Goal: Find specific page/section: Find specific page/section

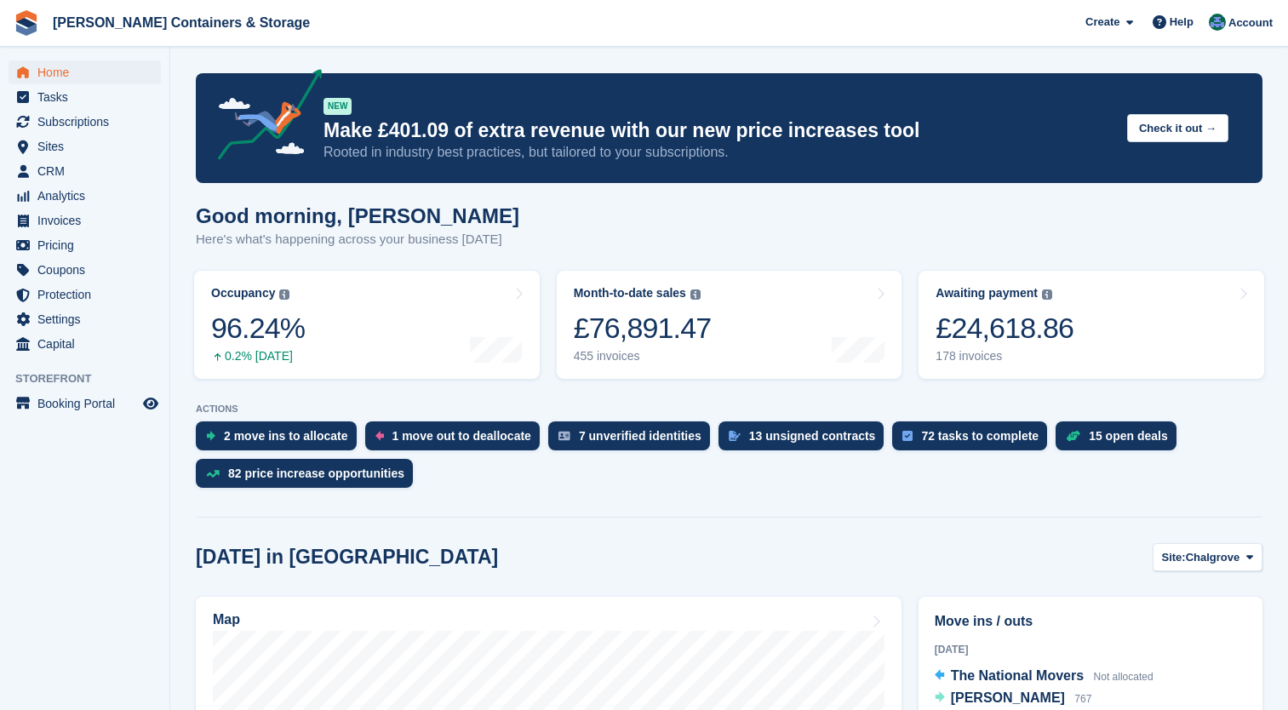
scroll to position [412, 0]
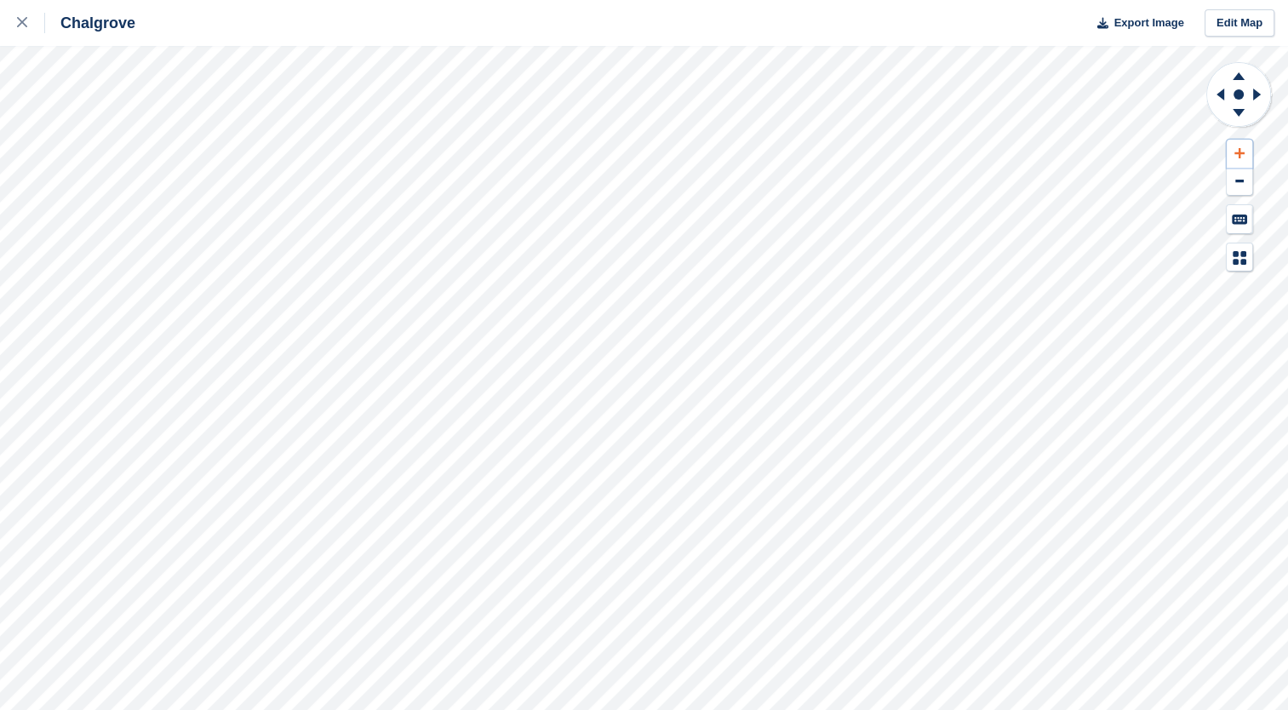
click at [1243, 148] on icon at bounding box center [1240, 153] width 10 height 12
click at [1221, 94] on icon at bounding box center [1221, 95] width 8 height 12
click at [1240, 156] on icon at bounding box center [1240, 153] width 10 height 10
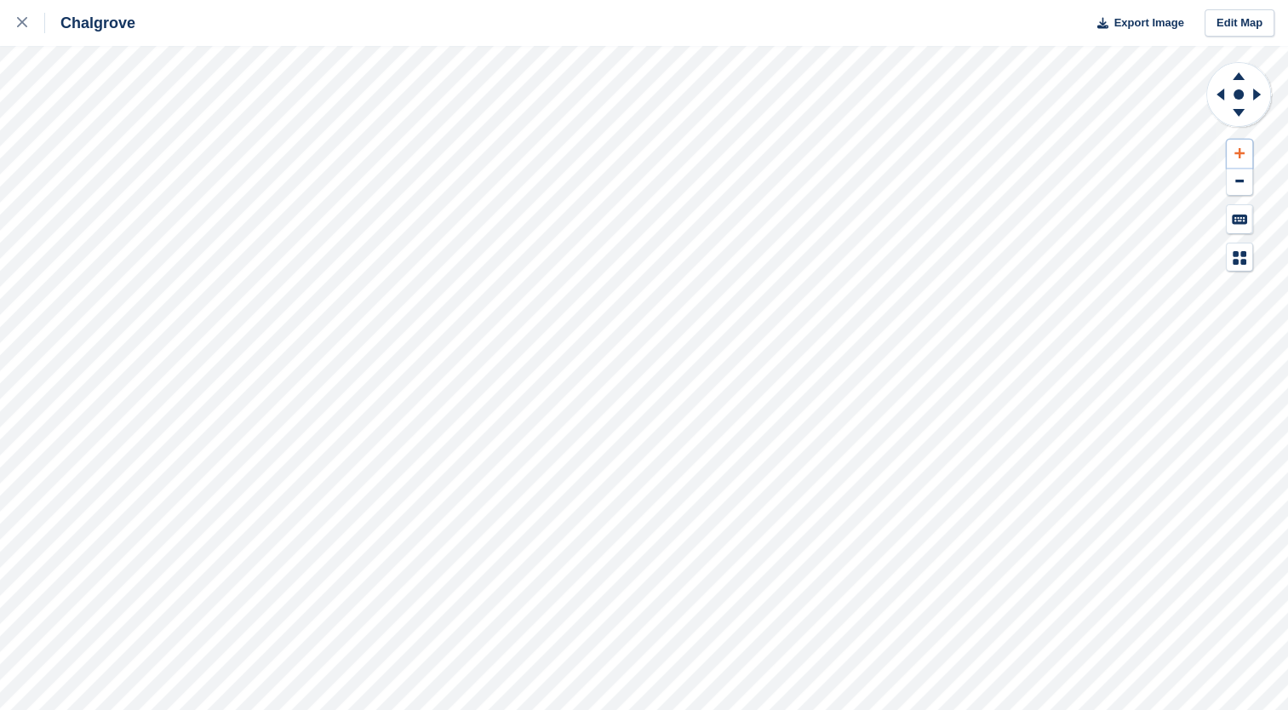
click at [1240, 156] on icon at bounding box center [1240, 153] width 10 height 10
click at [1222, 97] on g at bounding box center [1217, 94] width 21 height 44
click at [1233, 81] on icon at bounding box center [1239, 73] width 44 height 21
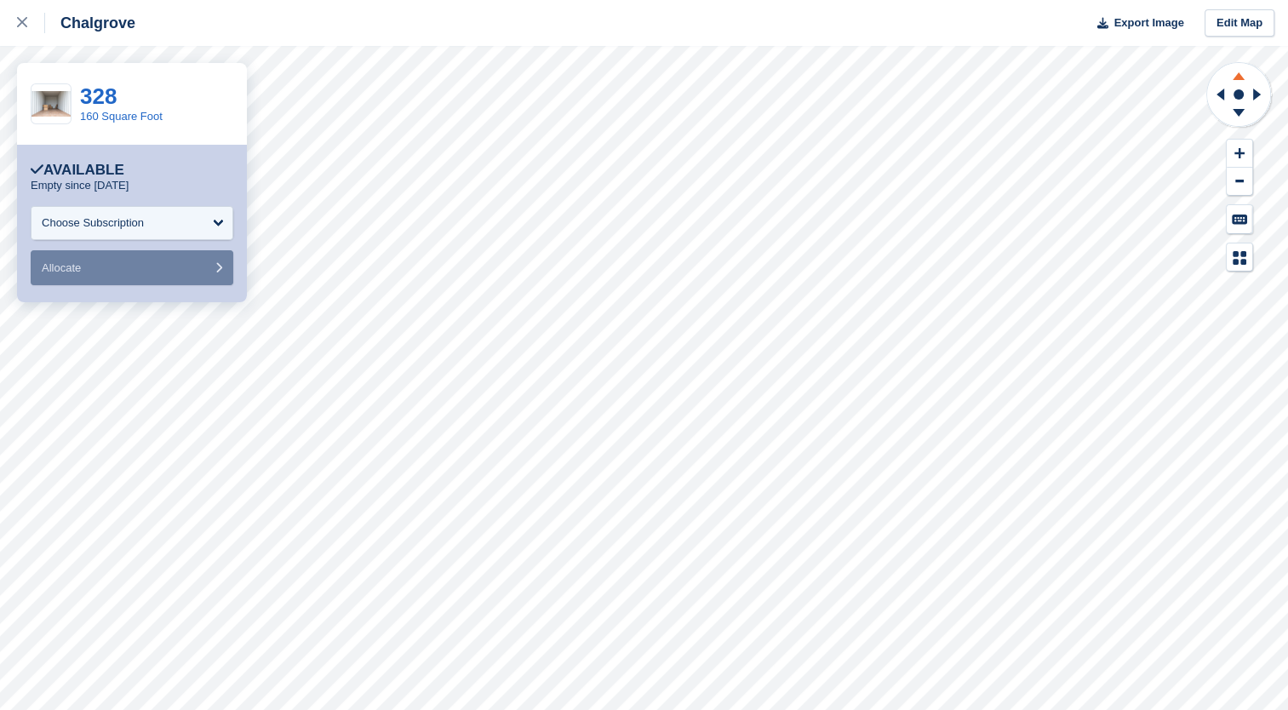
click at [1240, 77] on icon at bounding box center [1239, 76] width 12 height 8
click at [1240, 114] on icon at bounding box center [1239, 113] width 12 height 8
click at [1238, 77] on icon at bounding box center [1239, 76] width 12 height 8
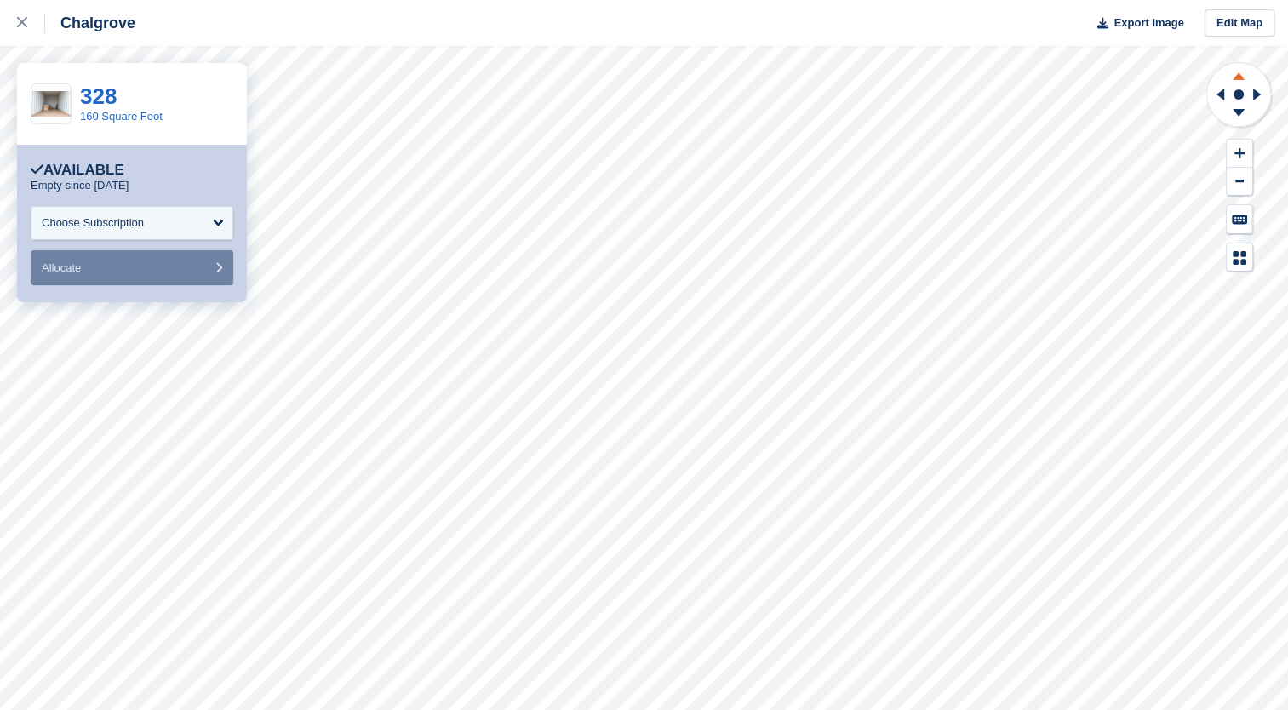
click at [1238, 77] on icon at bounding box center [1239, 76] width 12 height 8
click at [1240, 82] on icon at bounding box center [1239, 73] width 44 height 21
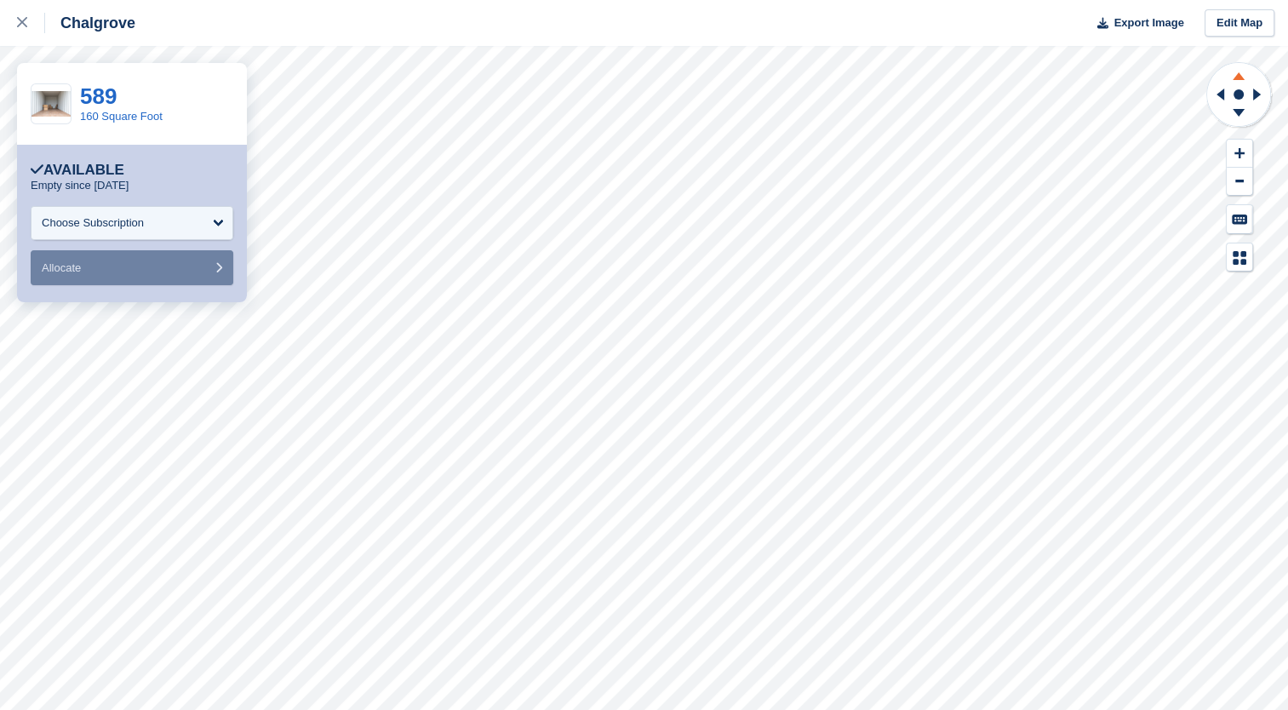
click at [1247, 79] on icon at bounding box center [1239, 73] width 44 height 21
click at [1238, 113] on icon at bounding box center [1239, 113] width 12 height 8
click at [20, 26] on icon at bounding box center [22, 22] width 10 height 10
